Goal: Transaction & Acquisition: Purchase product/service

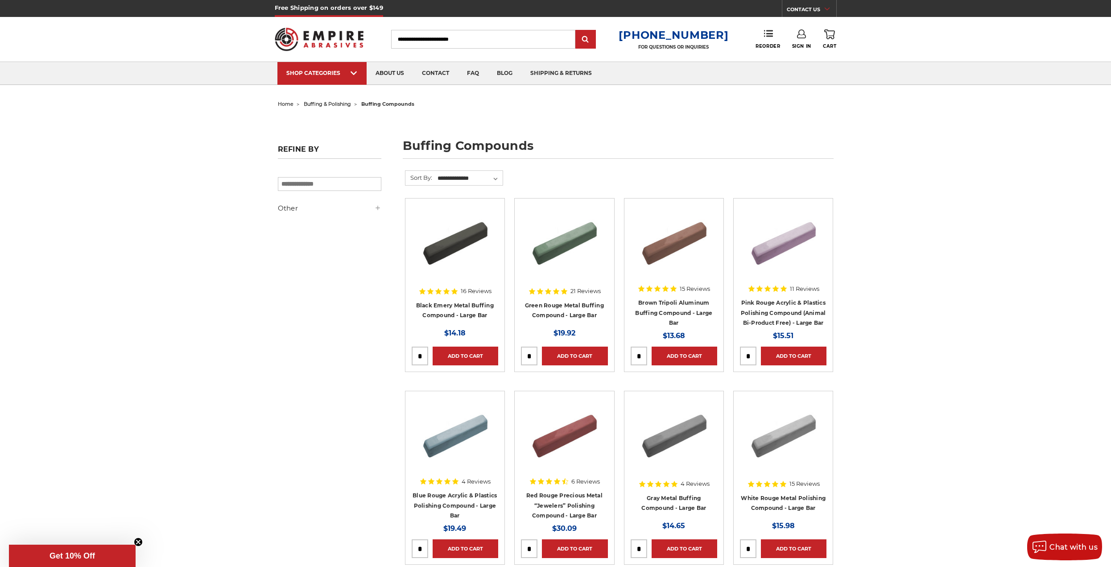
click at [481, 294] on div "16 Reviews" at bounding box center [454, 291] width 73 height 15
click at [479, 281] on div at bounding box center [455, 248] width 87 height 87
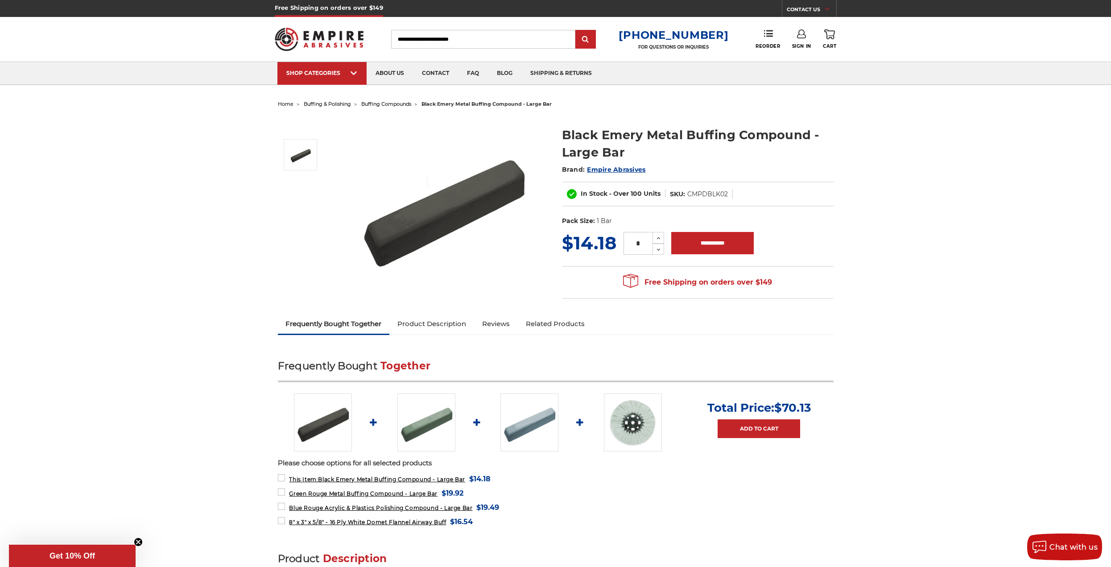
click at [460, 325] on link "Product Description" at bounding box center [431, 324] width 85 height 20
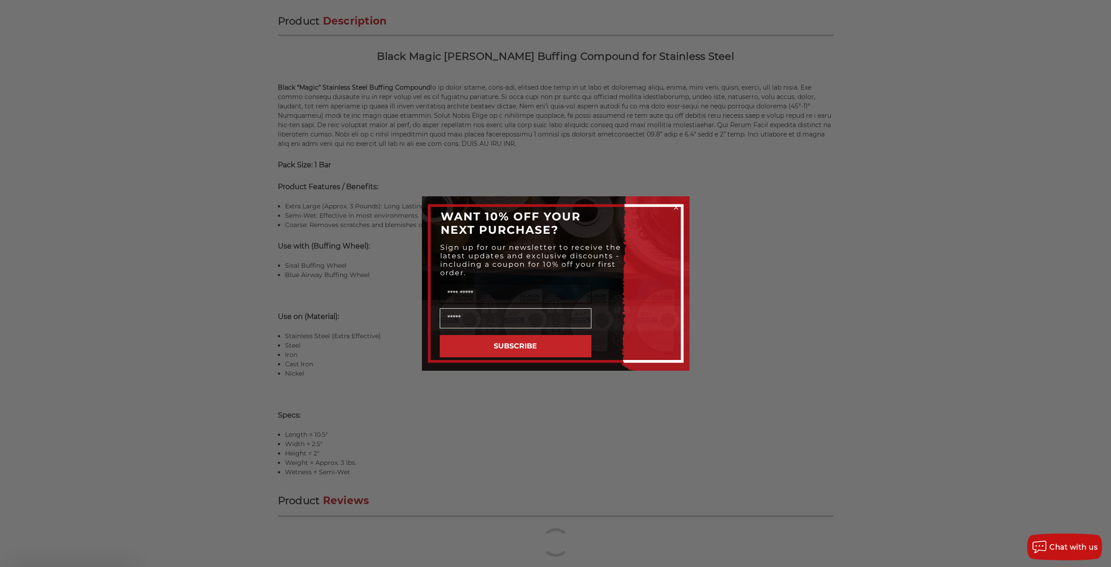
scroll to position [542, 0]
click at [679, 212] on div "WANT 10% OFF YOUR NEXT PURCHASE?" at bounding box center [556, 223] width 250 height 36
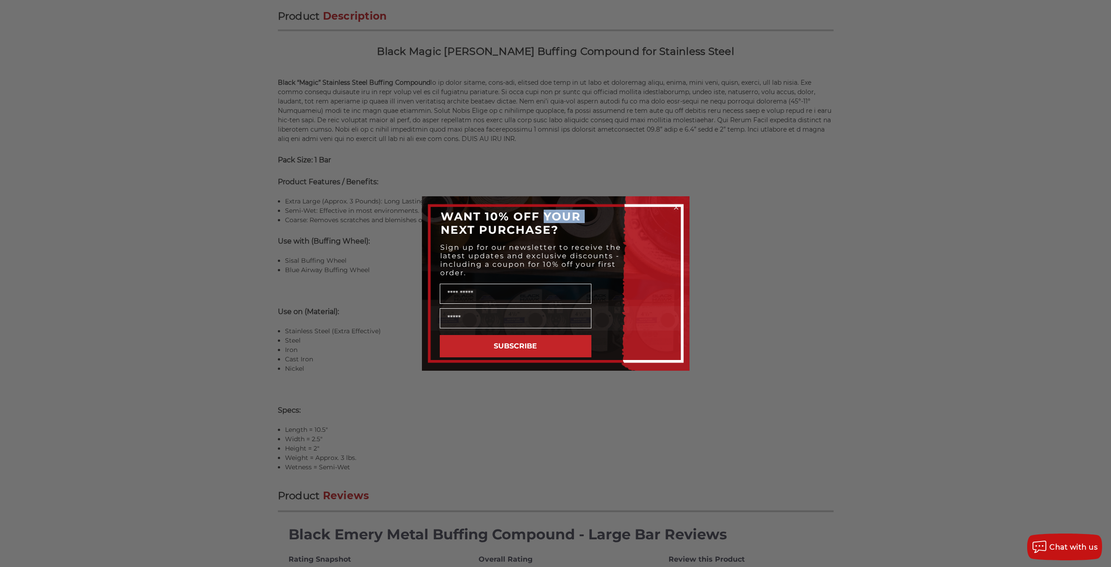
click at [674, 210] on circle "Close dialog" at bounding box center [676, 207] width 8 height 8
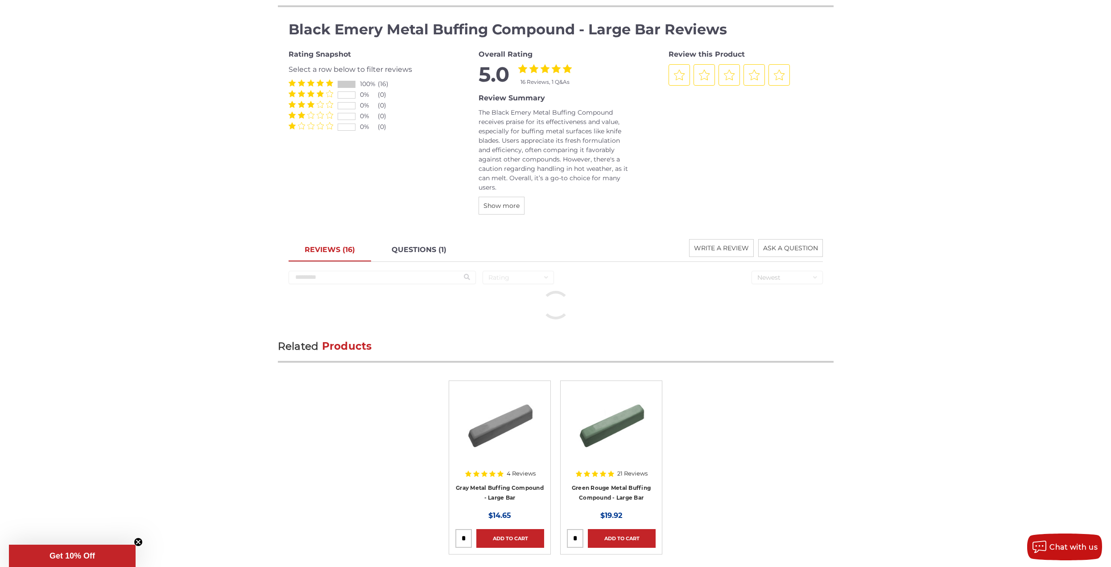
scroll to position [1167, 0]
